Goal: Task Accomplishment & Management: Use online tool/utility

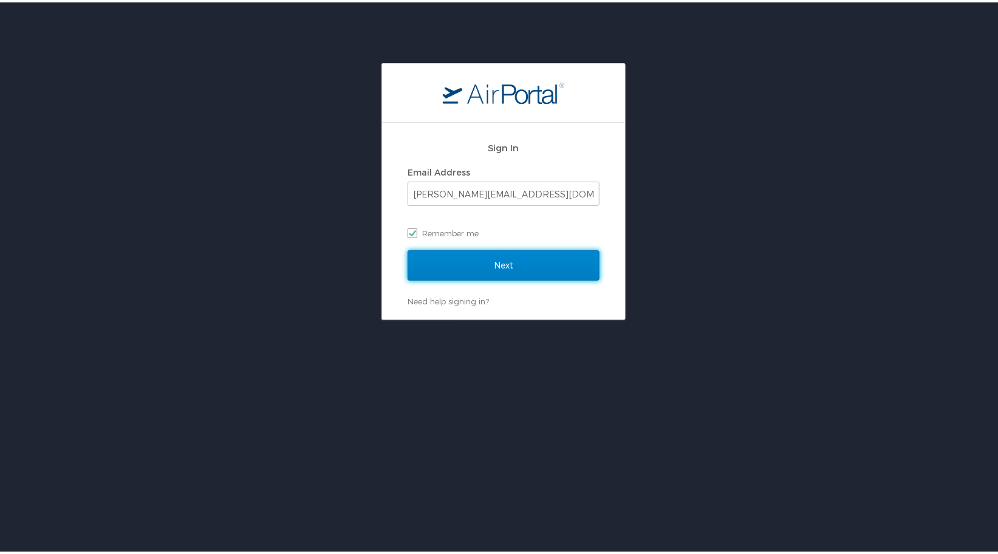
click at [493, 261] on input "Next" at bounding box center [504, 263] width 192 height 30
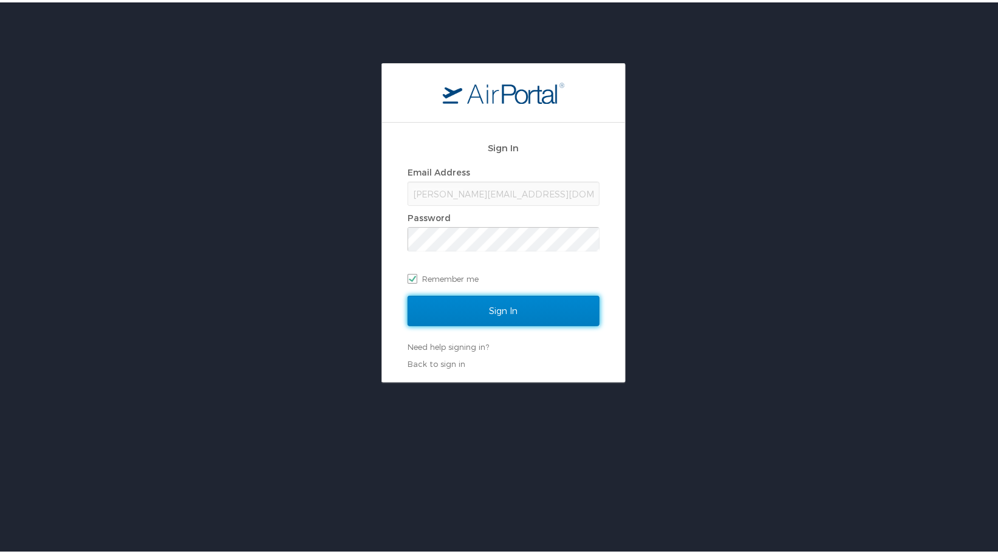
click at [492, 304] on input "Sign In" at bounding box center [504, 308] width 192 height 30
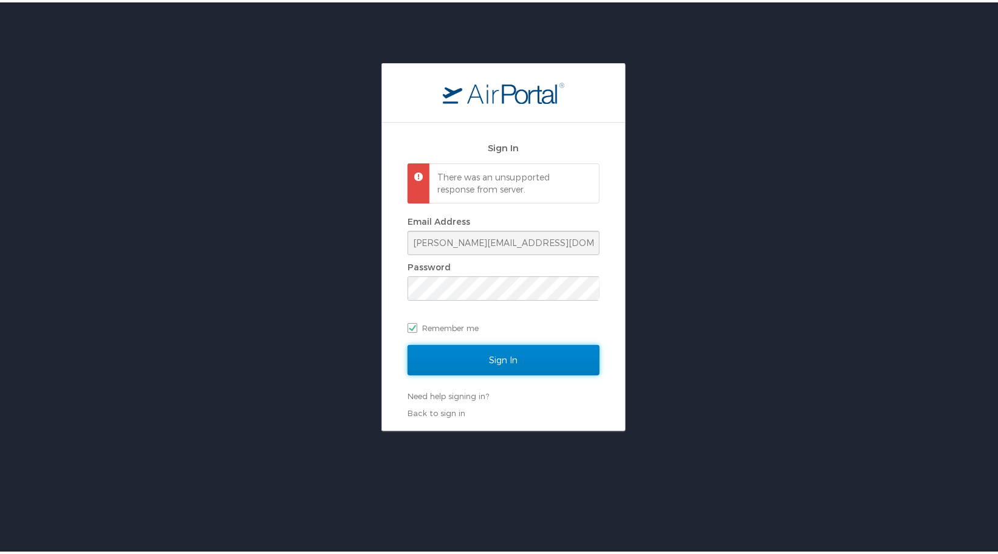
click at [486, 358] on input "Sign In" at bounding box center [504, 358] width 192 height 30
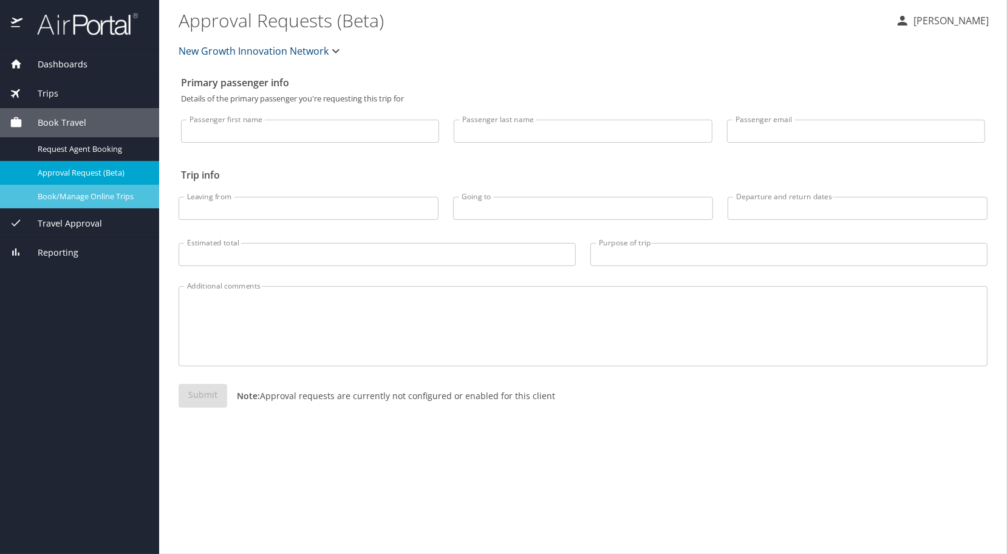
click at [75, 193] on span "Book/Manage Online Trips" at bounding box center [91, 197] width 107 height 12
